Goal: Use online tool/utility: Utilize a website feature to perform a specific function

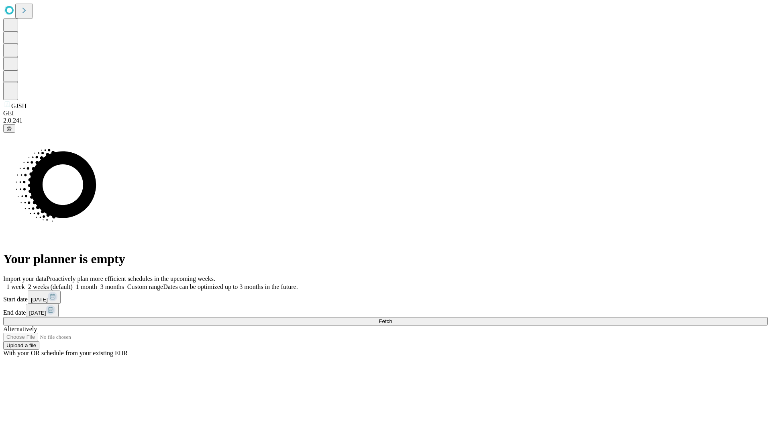
click at [623, 317] on button "Fetch" at bounding box center [385, 321] width 765 height 8
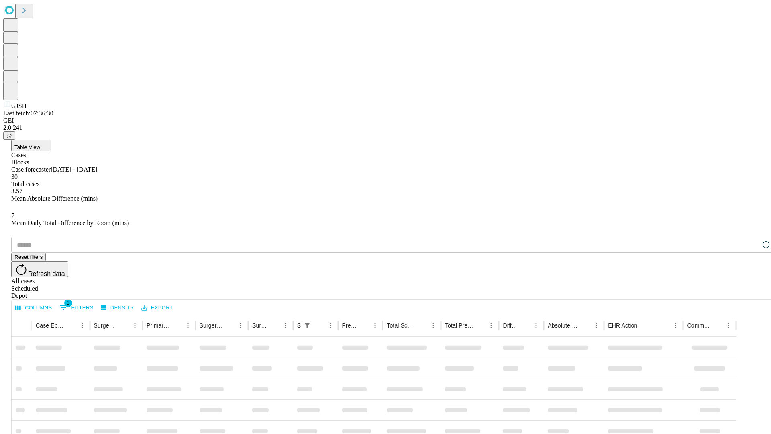
click at [40, 144] on span "Table View" at bounding box center [27, 147] width 26 height 6
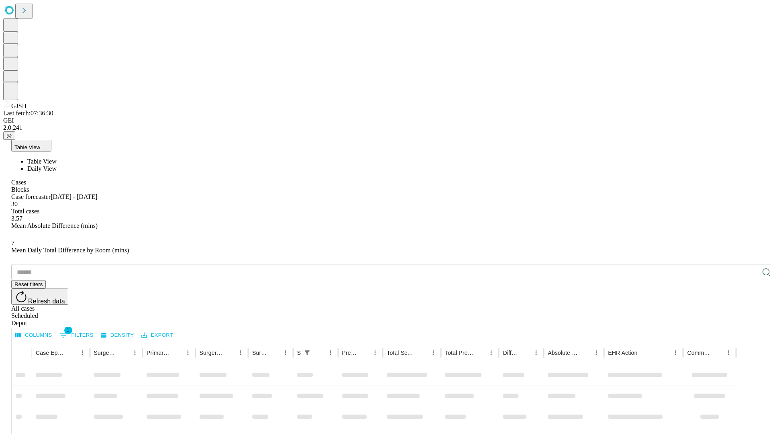
click at [57, 165] on span "Daily View" at bounding box center [41, 168] width 29 height 7
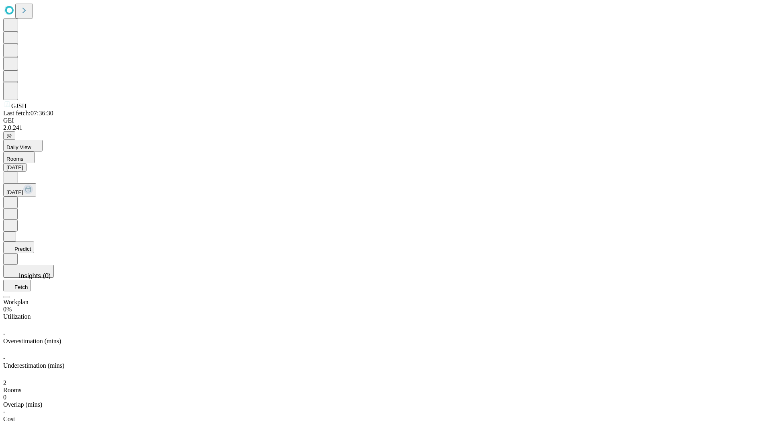
click at [34, 241] on button "Predict" at bounding box center [18, 247] width 31 height 12
